Goal: Information Seeking & Learning: Understand process/instructions

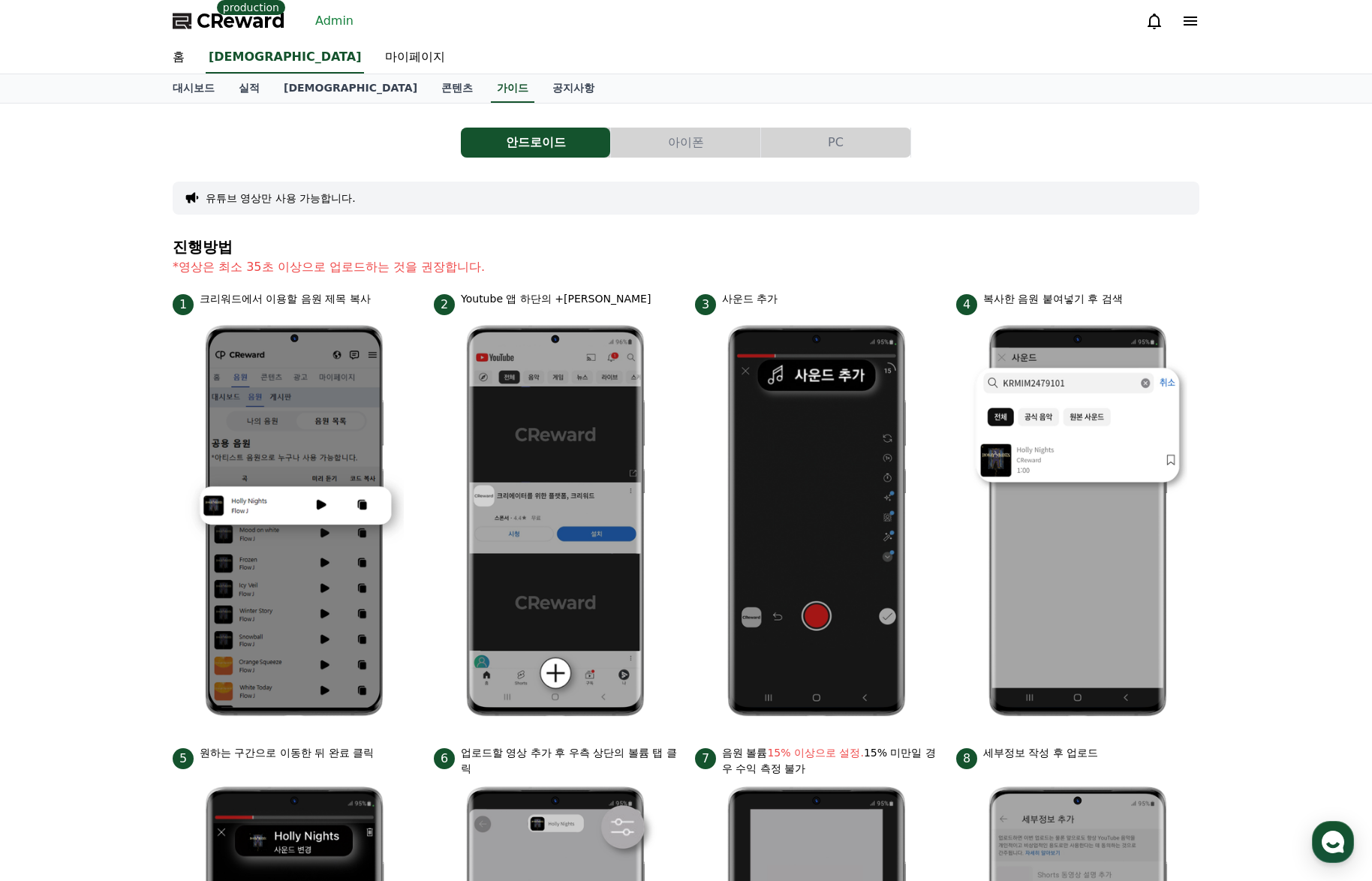
click at [640, 135] on button "아이폰" at bounding box center [686, 142] width 150 height 30
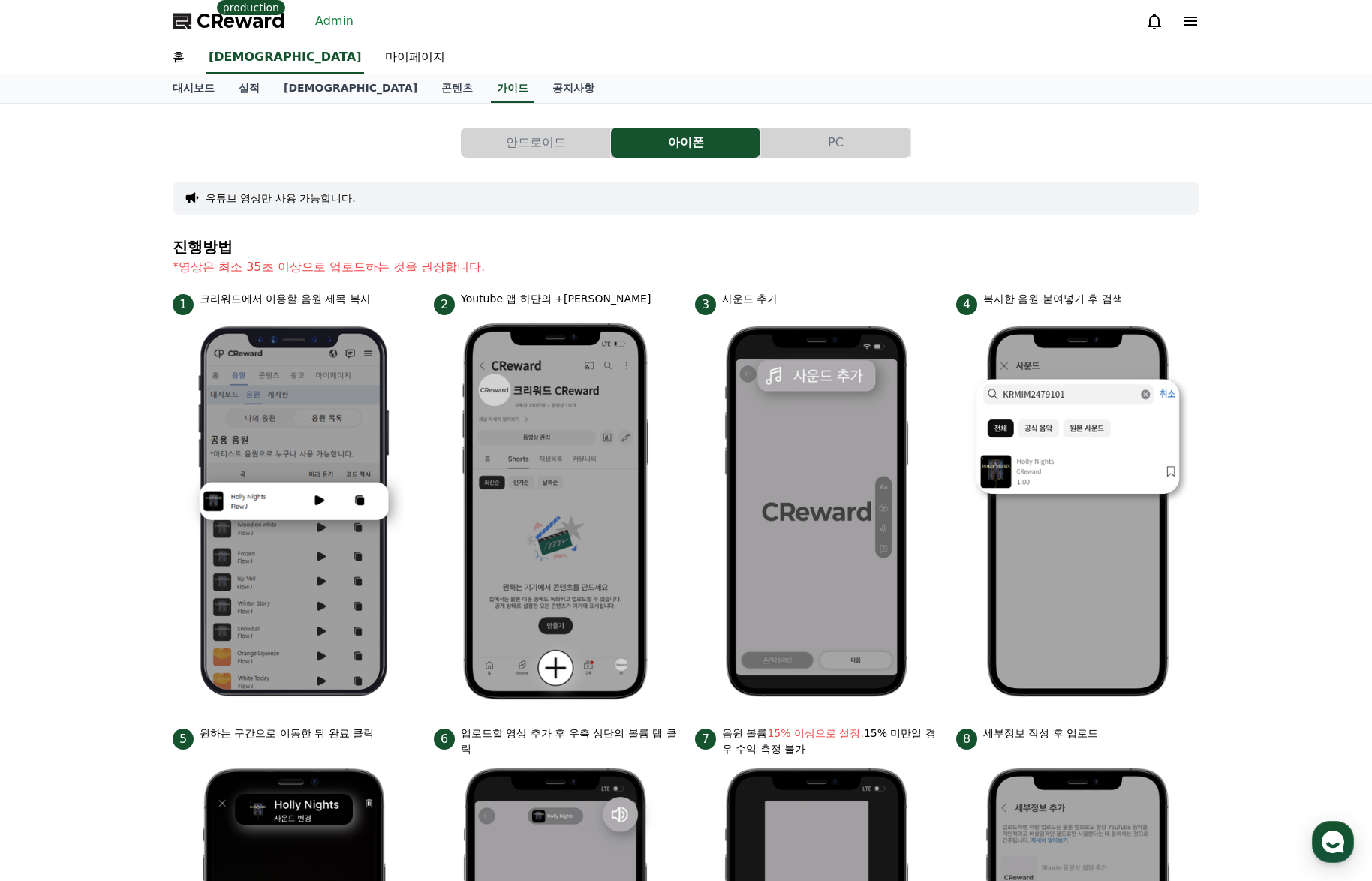
click at [795, 112] on div "안드로이드 아이폰 PC 유튜브 영상만 사용 가능합니다. 진행방법 *영상은 최소 35초 이상으로 업로드하는 것을 권장합니다. 1 크리워드에서 이…" at bounding box center [686, 632] width 1039 height 1046
click at [814, 139] on button "PC" at bounding box center [836, 142] width 150 height 30
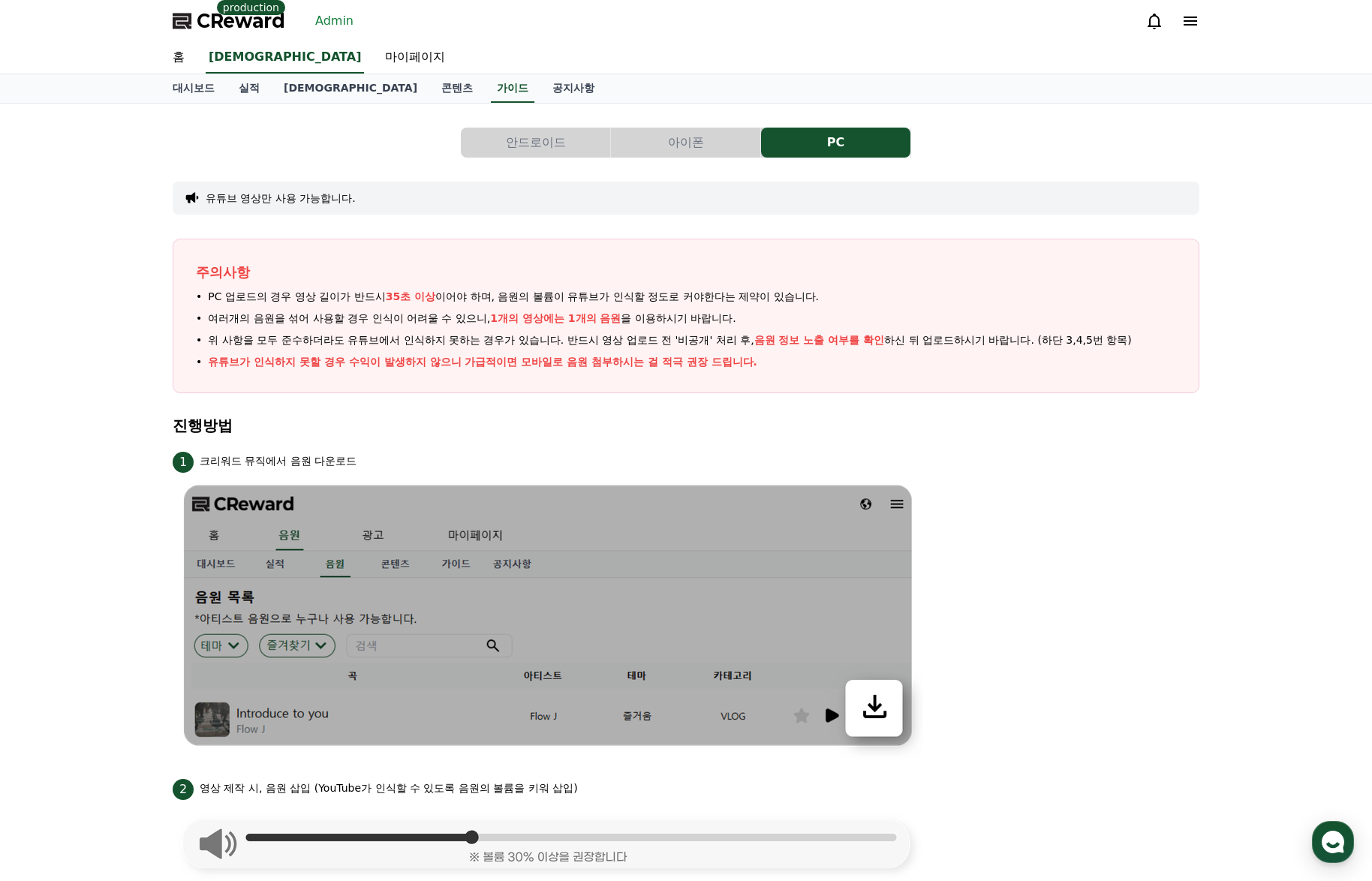
click at [543, 140] on button "안드로이드" at bounding box center [535, 142] width 150 height 30
